Goal: Task Accomplishment & Management: Manage account settings

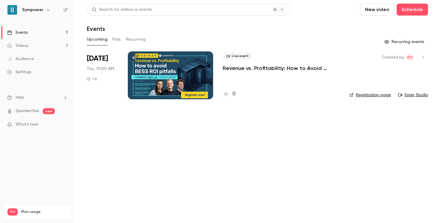
click at [174, 72] on div at bounding box center [170, 75] width 85 height 48
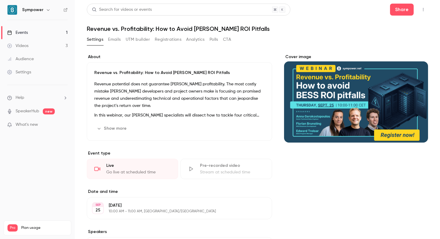
click at [129, 39] on button "UTM builder" at bounding box center [138, 40] width 24 height 10
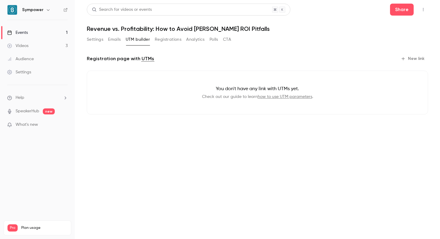
click at [169, 40] on button "Registrations" at bounding box center [168, 40] width 27 height 10
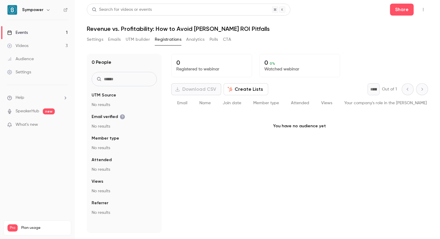
click at [112, 40] on button "Emails" at bounding box center [114, 40] width 13 height 10
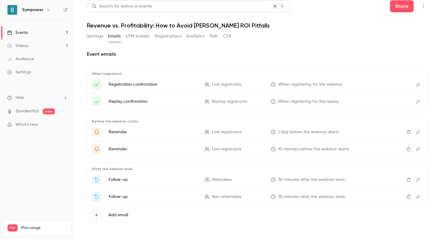
scroll to position [4, 0]
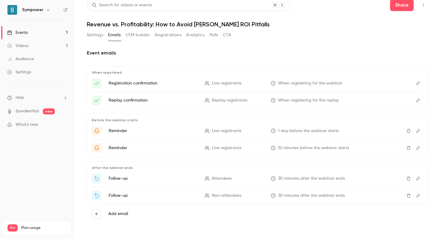
click at [91, 36] on button "Settings" at bounding box center [95, 35] width 16 height 10
